Goal: Information Seeking & Learning: Learn about a topic

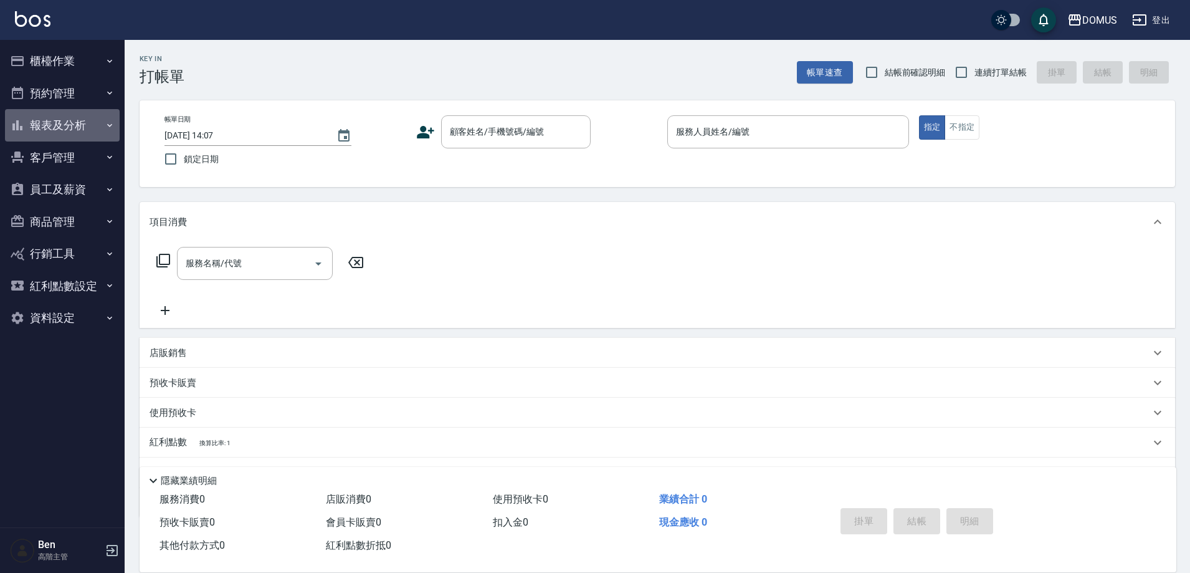
click at [80, 125] on button "報表及分析" at bounding box center [62, 125] width 115 height 32
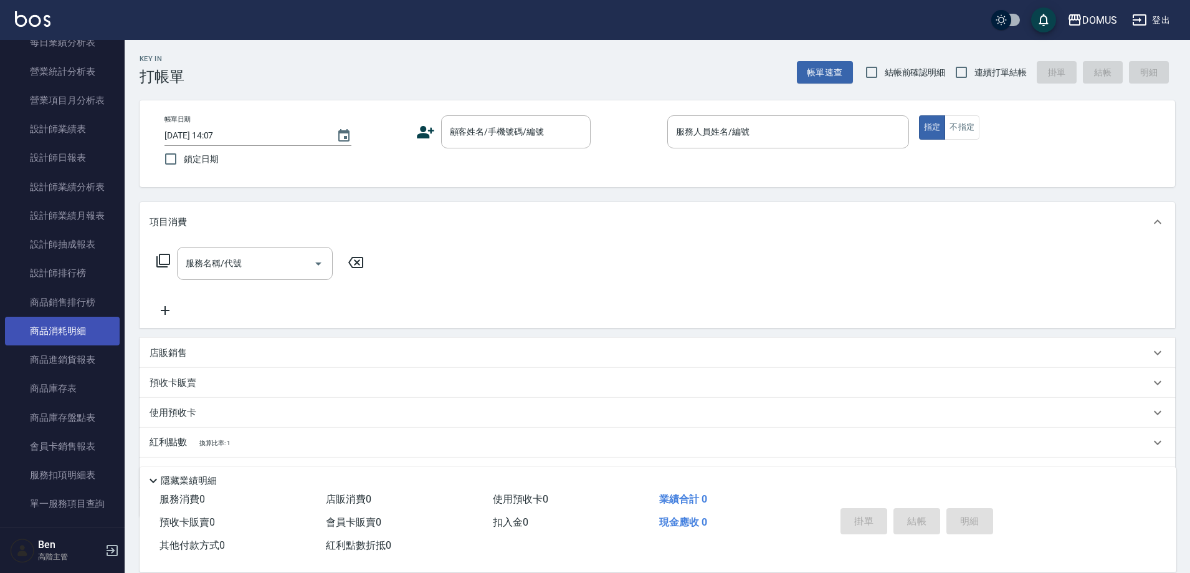
scroll to position [436, 0]
click at [70, 333] on link "商品消耗明細" at bounding box center [62, 329] width 115 height 29
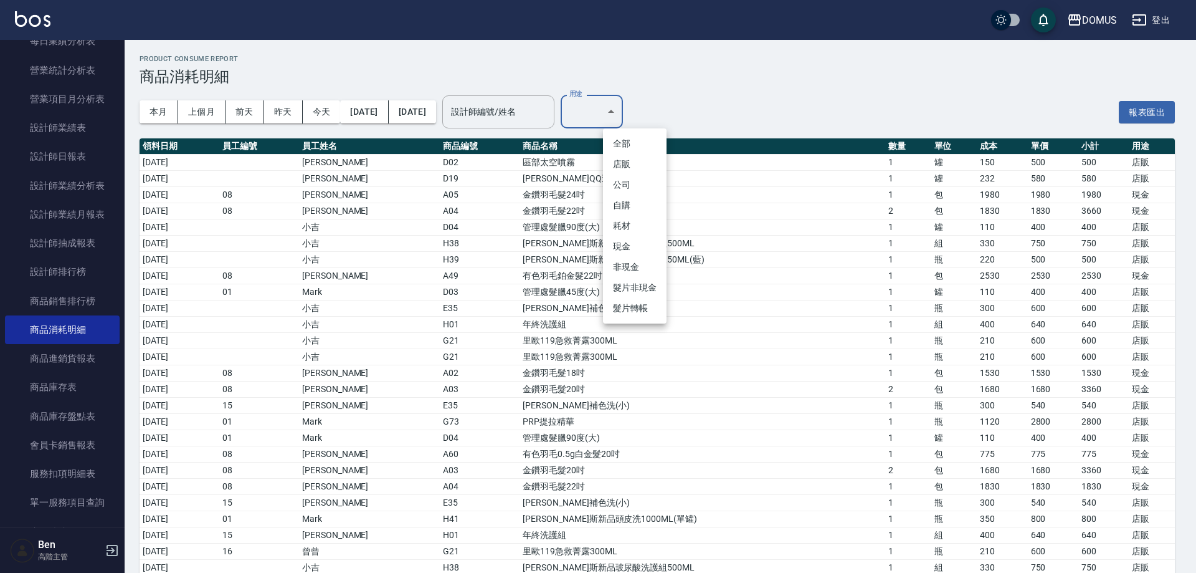
click at [643, 170] on li "店販" at bounding box center [635, 164] width 64 height 21
type input "店販"
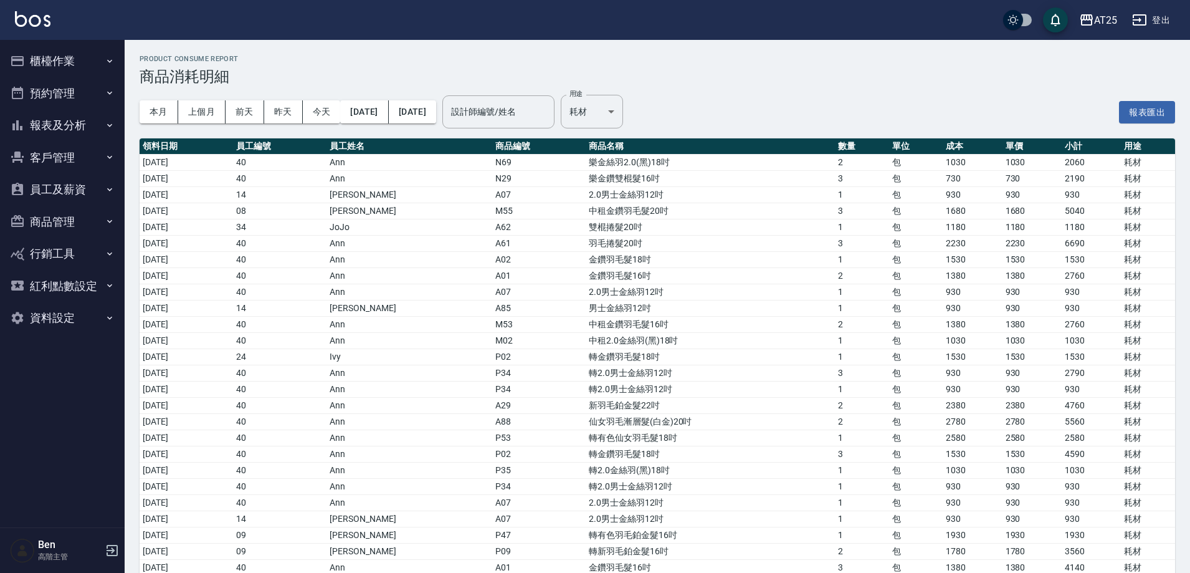
click at [672, 321] on td "中租金鑽羽毛髮16吋" at bounding box center [710, 324] width 249 height 16
click at [744, 77] on h3 "商品消耗明細" at bounding box center [658, 76] width 1036 height 17
